Goal: Transaction & Acquisition: Purchase product/service

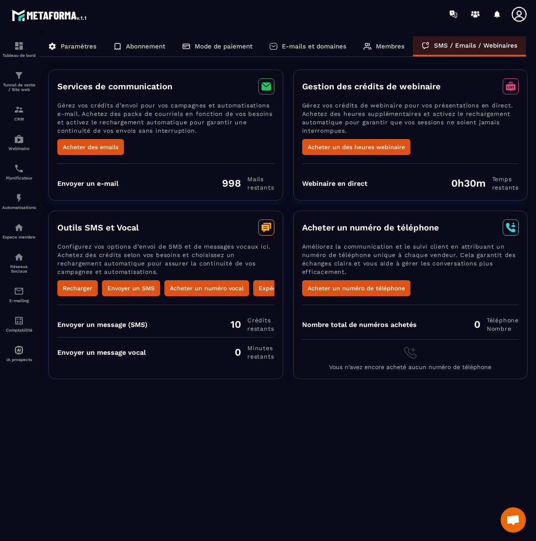
scroll to position [328, 0]
click at [106, 144] on button "Acheter des emails" at bounding box center [90, 147] width 67 height 16
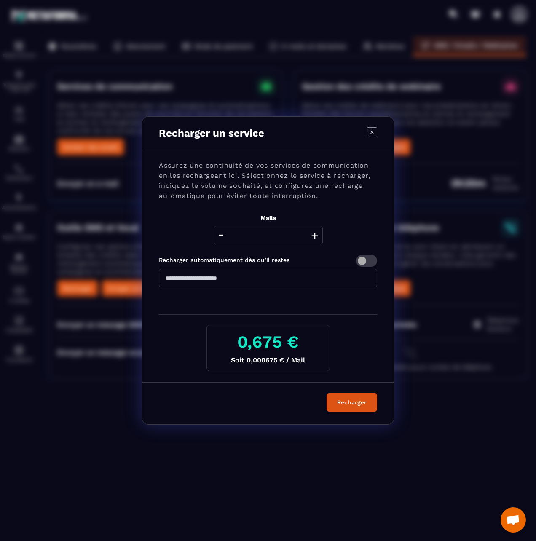
click at [315, 235] on button "+" at bounding box center [315, 235] width 12 height 19
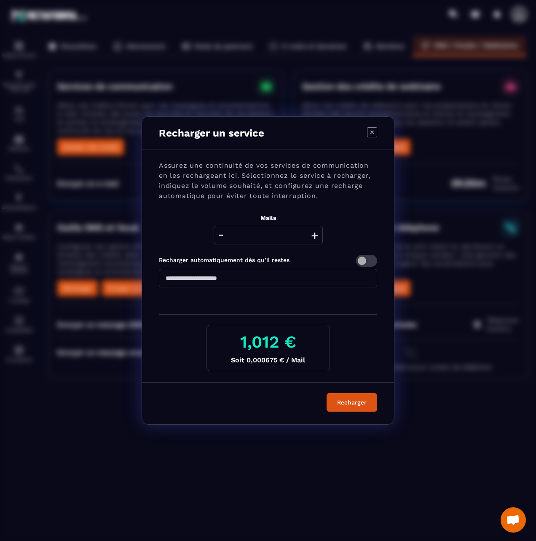
click at [315, 235] on button "+" at bounding box center [315, 235] width 12 height 19
click at [371, 133] on icon "Modal window" at bounding box center [372, 132] width 10 height 10
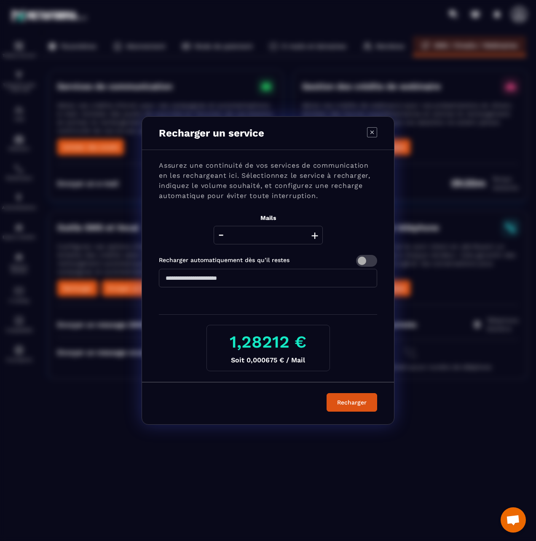
type input "****"
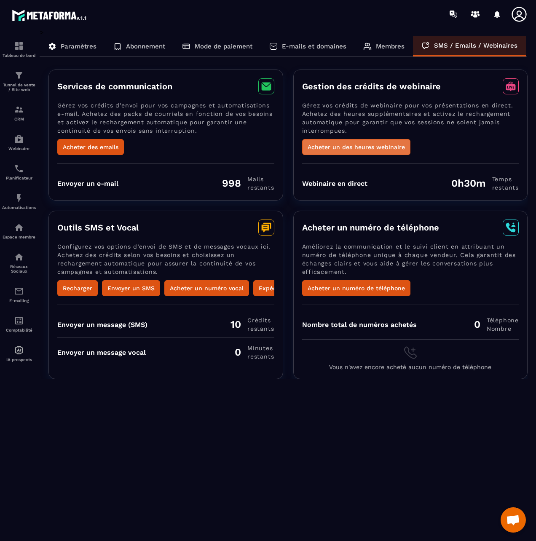
click at [374, 149] on button "Acheter un des heures webinaire" at bounding box center [356, 147] width 108 height 16
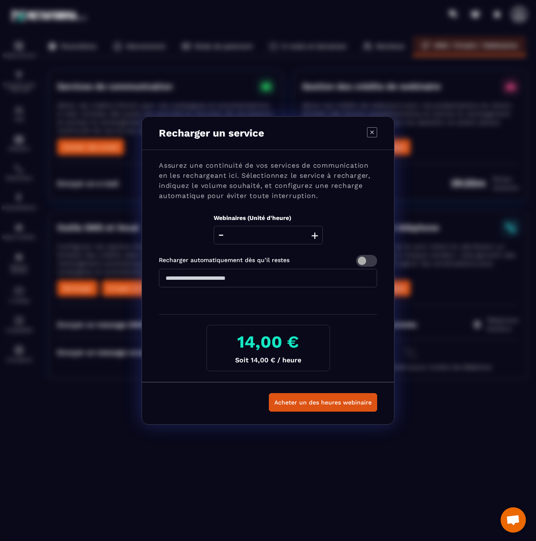
click at [372, 134] on icon "Modal window" at bounding box center [372, 132] width 3 height 3
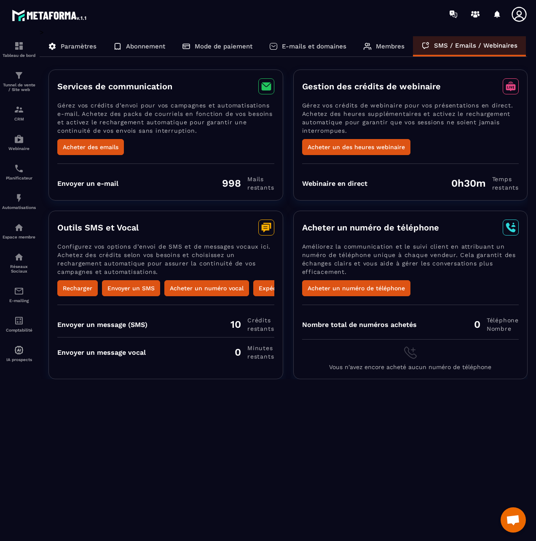
click at [522, 16] on icon at bounding box center [519, 14] width 17 height 17
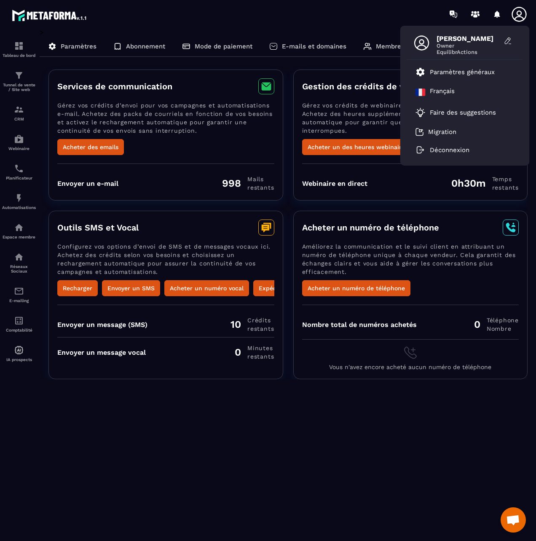
click at [473, 40] on span "[PERSON_NAME]" at bounding box center [468, 39] width 63 height 8
click at [441, 39] on span "[PERSON_NAME]" at bounding box center [468, 39] width 63 height 8
click at [424, 43] on icon at bounding box center [422, 43] width 17 height 17
click at [508, 41] on icon at bounding box center [507, 41] width 5 height 6
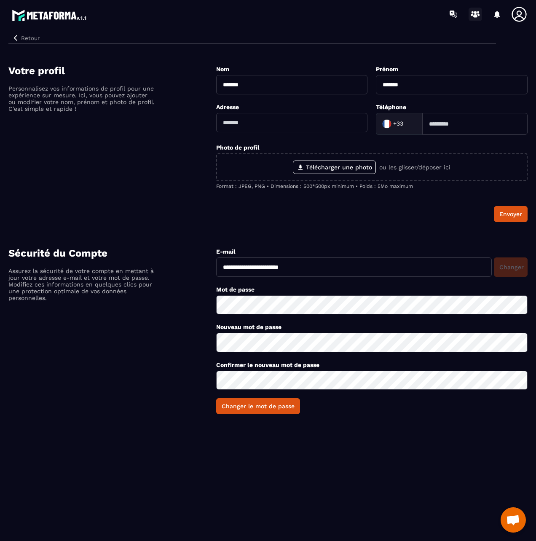
click at [475, 13] on icon at bounding box center [475, 14] width 13 height 13
click at [17, 38] on icon "button" at bounding box center [16, 38] width 8 height 8
